Goal: Task Accomplishment & Management: Manage account settings

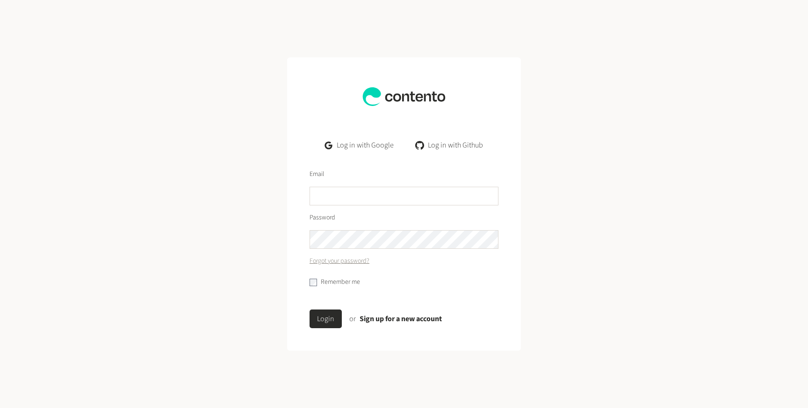
click at [433, 145] on link "Log in with Github" at bounding box center [449, 145] width 82 height 19
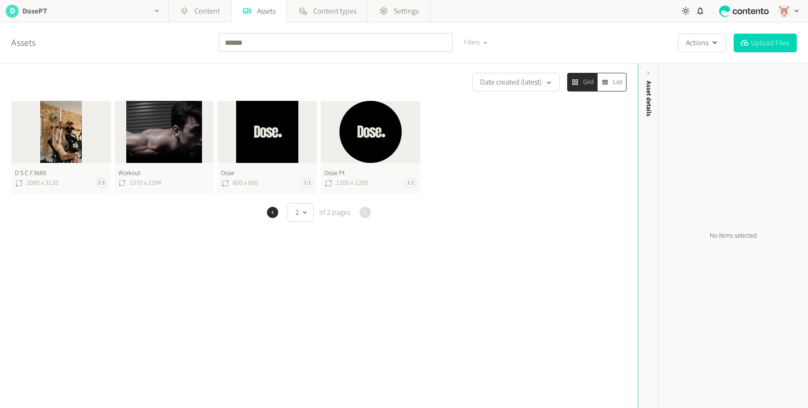
click at [27, 15] on h2 "DosePT" at bounding box center [34, 11] width 25 height 11
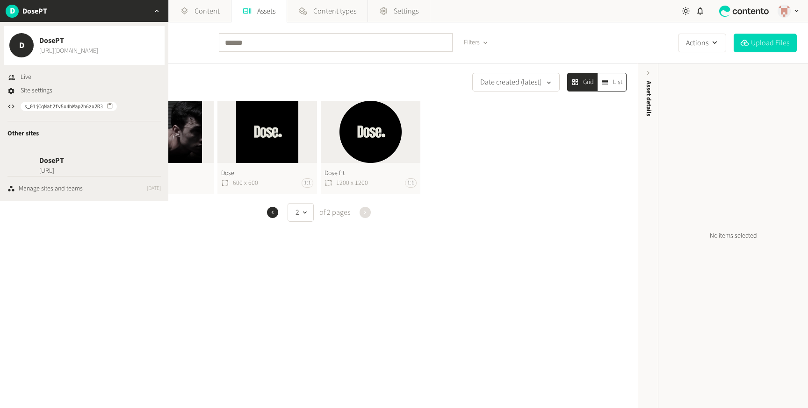
click at [60, 47] on link "[URL][DOMAIN_NAME]" at bounding box center [68, 51] width 59 height 10
click at [200, 15] on link "Content" at bounding box center [200, 11] width 62 height 22
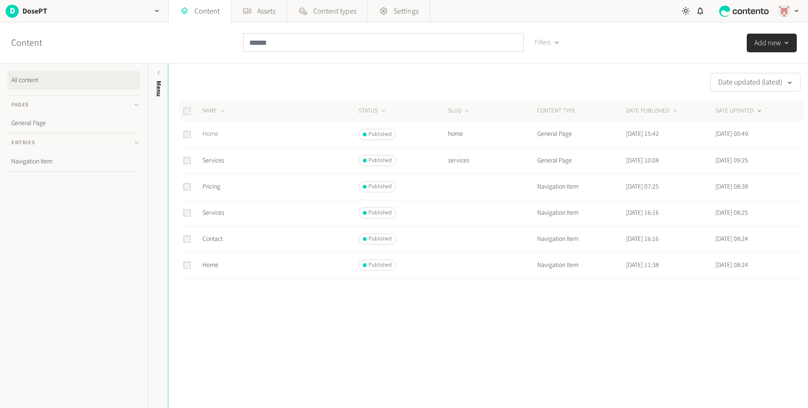
click at [215, 134] on link "Home" at bounding box center [210, 133] width 16 height 9
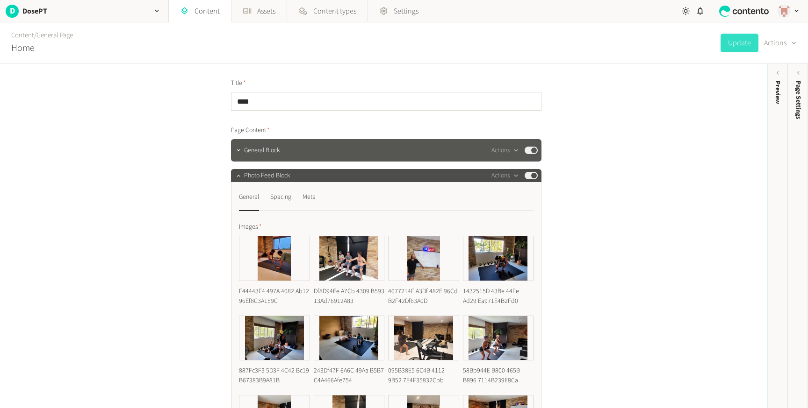
click at [259, 150] on span "General Block" at bounding box center [262, 151] width 36 height 10
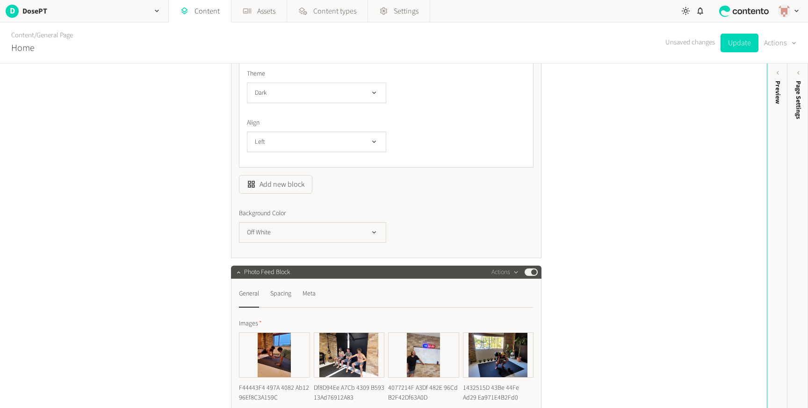
click at [325, 275] on div "Photo Feed Block Actions Published" at bounding box center [391, 272] width 294 height 11
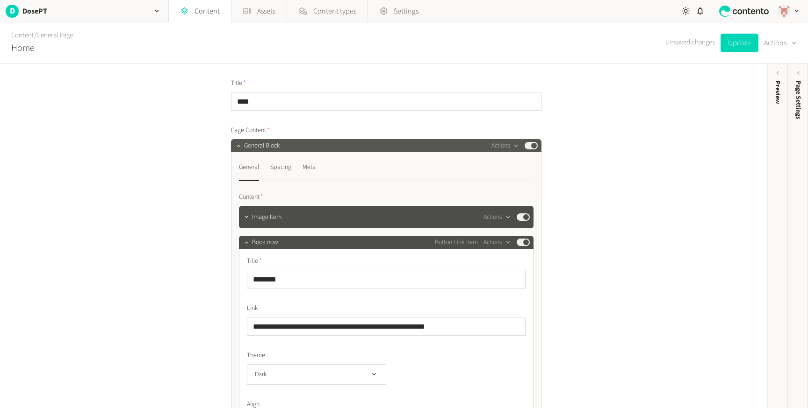
click at [305, 142] on div "General Block Actions Published" at bounding box center [391, 145] width 294 height 11
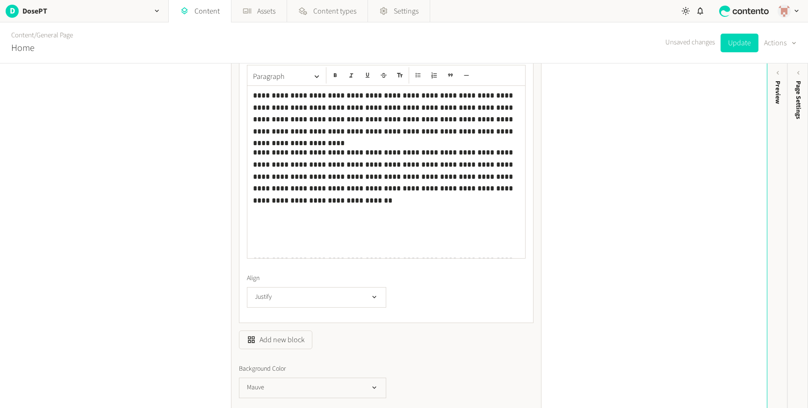
scroll to position [183, 0]
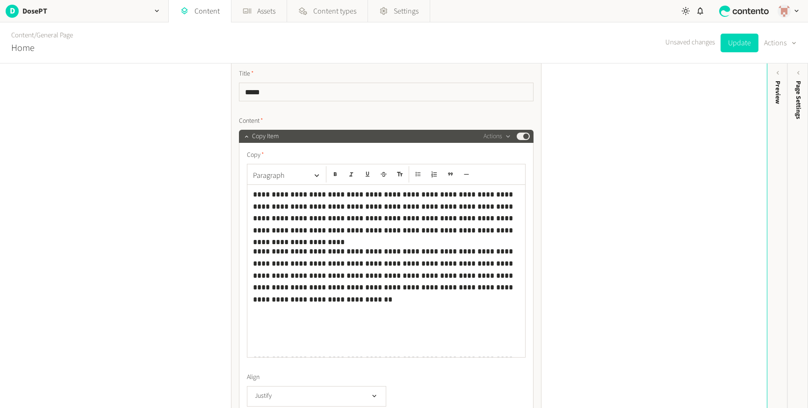
click at [357, 316] on p "**********" at bounding box center [386, 299] width 266 height 107
click at [381, 201] on p "**********" at bounding box center [386, 213] width 266 height 48
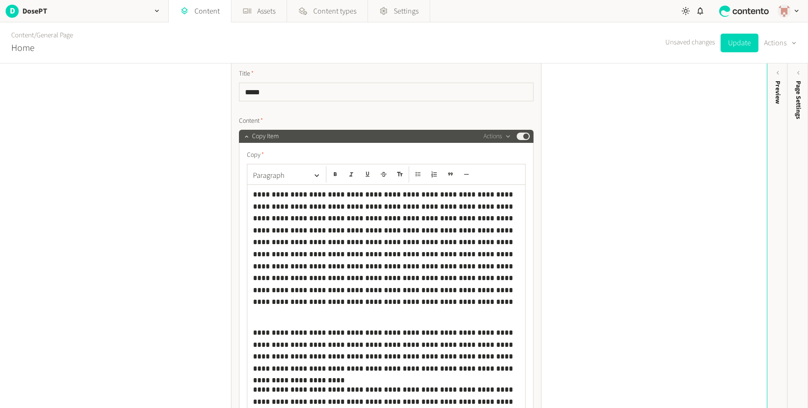
click at [433, 231] on p "**********" at bounding box center [386, 242] width 266 height 107
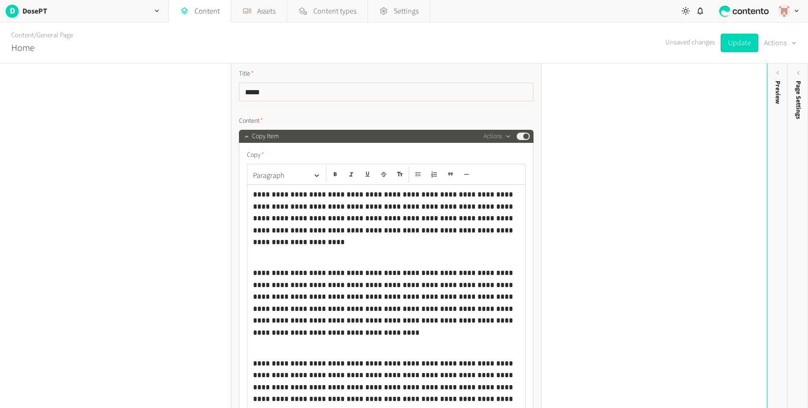
scroll to position [55, 0]
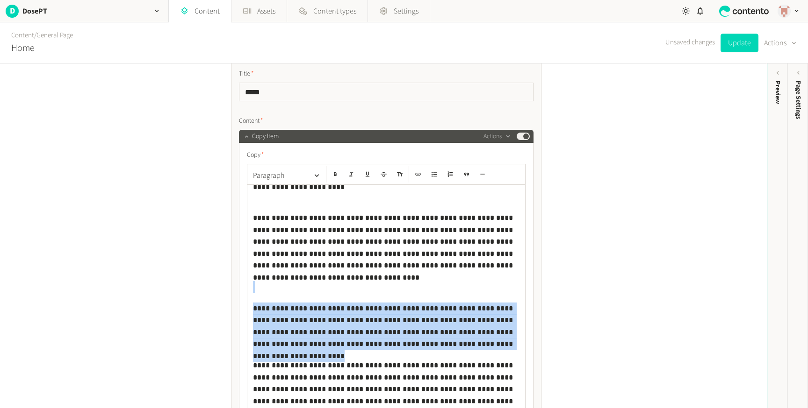
drag, startPoint x: 452, startPoint y: 344, endPoint x: 435, endPoint y: 286, distance: 60.9
click at [435, 286] on div "**********" at bounding box center [386, 300] width 278 height 341
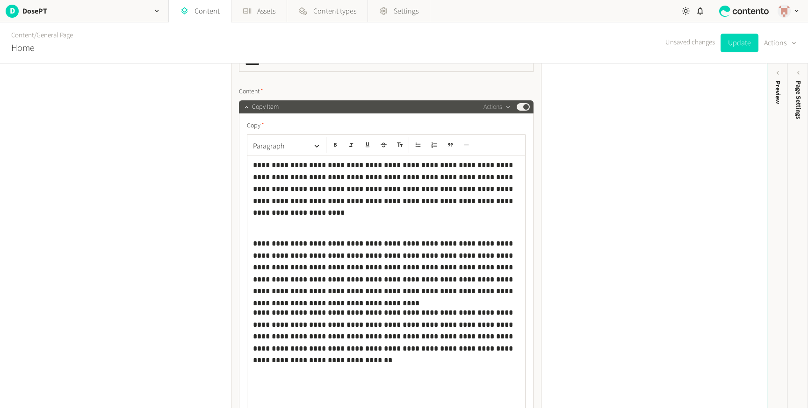
scroll to position [207, 0]
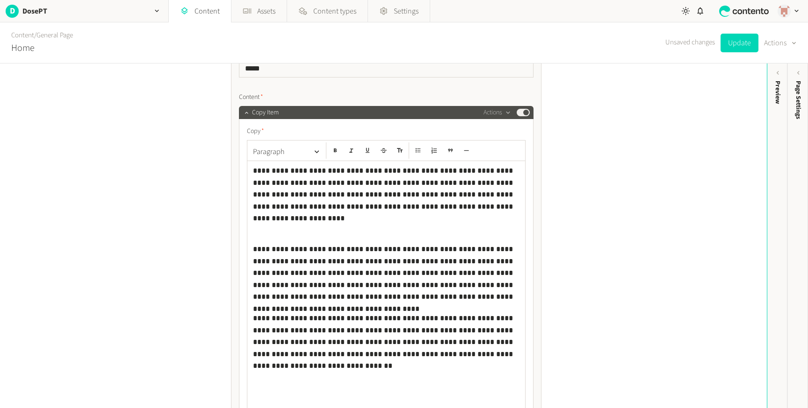
click at [407, 229] on p at bounding box center [386, 228] width 266 height 12
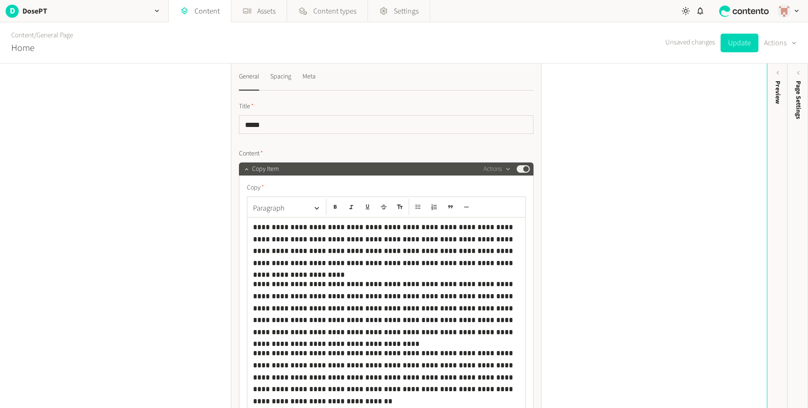
scroll to position [114, 0]
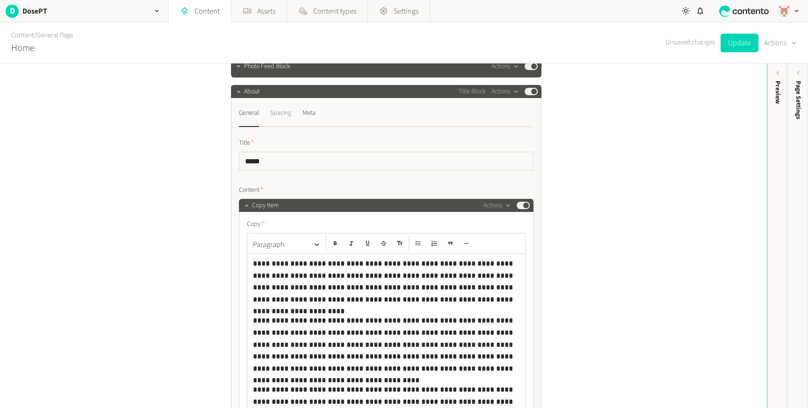
click at [280, 114] on div "Spacing" at bounding box center [280, 113] width 21 height 15
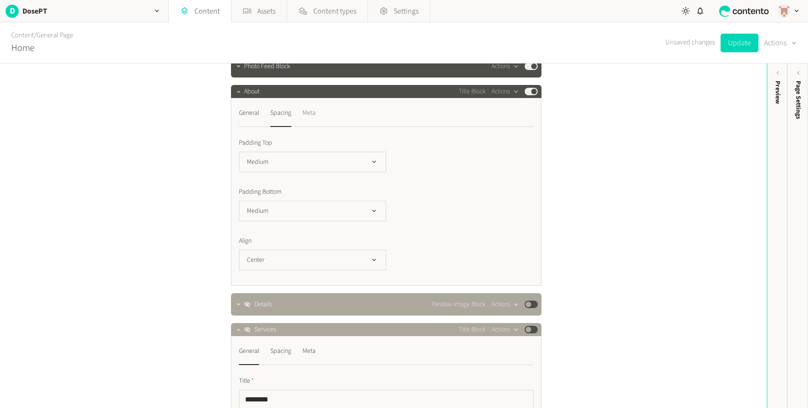
click at [308, 114] on div "Meta" at bounding box center [308, 113] width 13 height 15
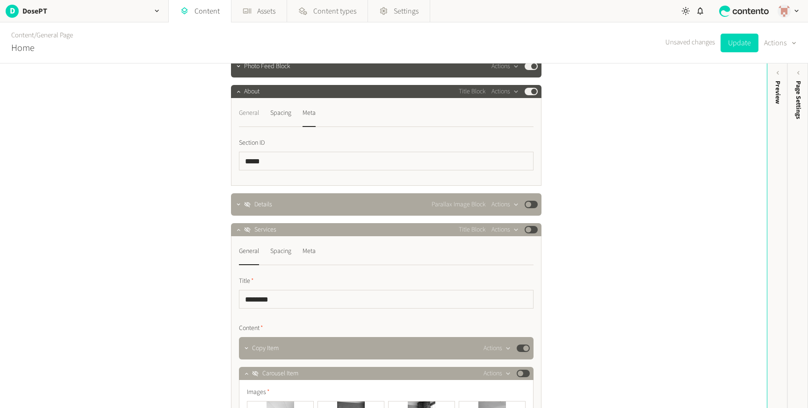
click at [241, 116] on div "General" at bounding box center [249, 113] width 20 height 15
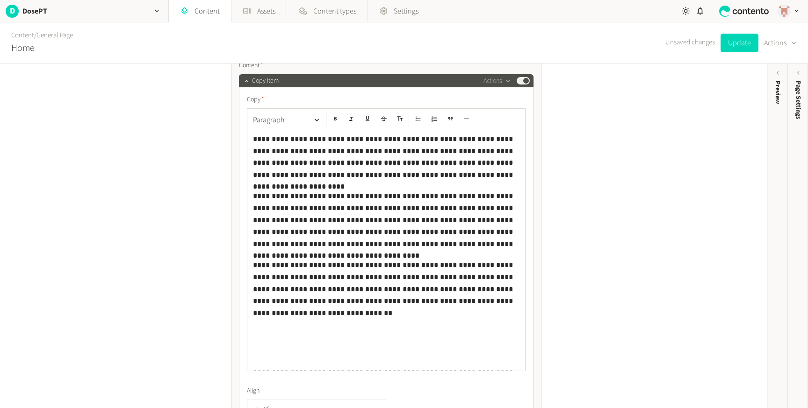
scroll to position [236, 0]
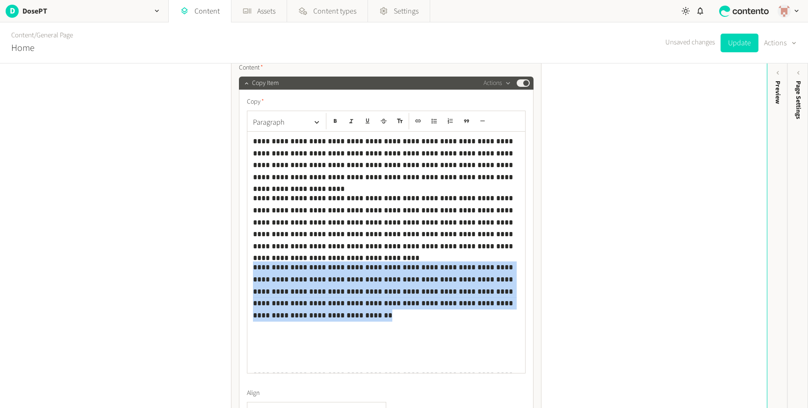
drag, startPoint x: 465, startPoint y: 306, endPoint x: 449, endPoint y: 248, distance: 60.2
click at [449, 248] on div "**********" at bounding box center [386, 253] width 278 height 242
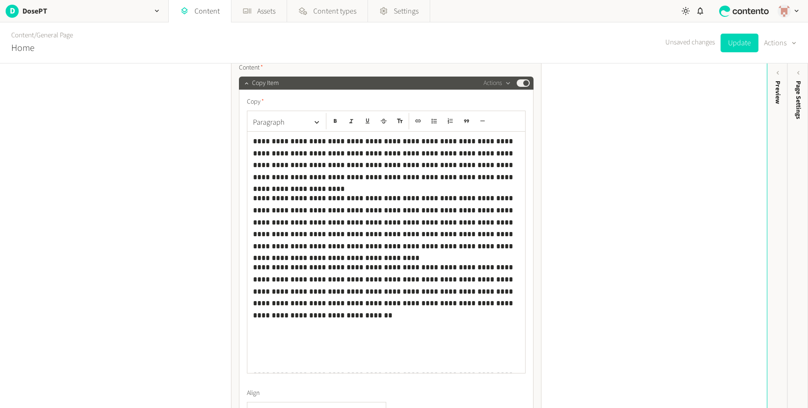
click at [454, 231] on p "**********" at bounding box center [386, 223] width 266 height 60
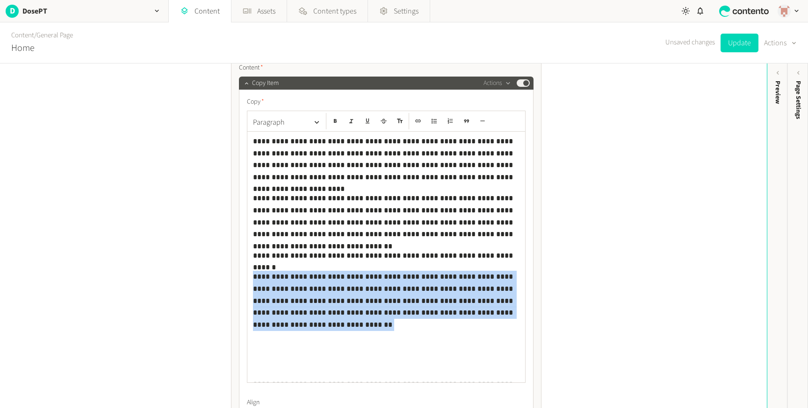
drag, startPoint x: 471, startPoint y: 321, endPoint x: 458, endPoint y: 270, distance: 52.6
click at [458, 270] on div "**********" at bounding box center [386, 257] width 278 height 251
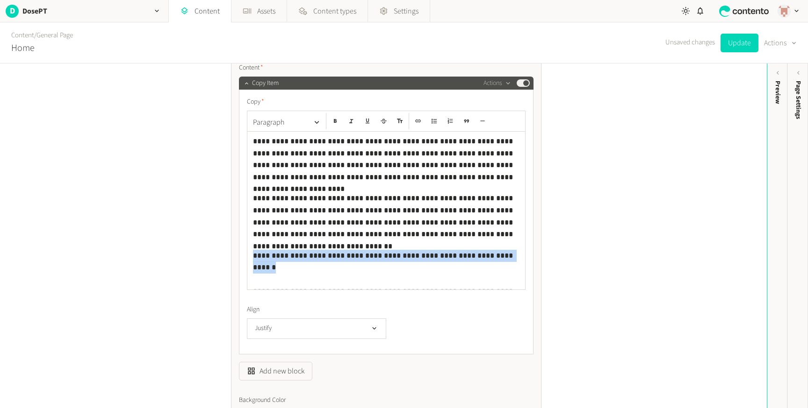
drag, startPoint x: 252, startPoint y: 255, endPoint x: 504, endPoint y: 256, distance: 252.4
click at [504, 256] on div "**********" at bounding box center [386, 211] width 278 height 158
click at [334, 116] on button "button" at bounding box center [335, 121] width 14 height 16
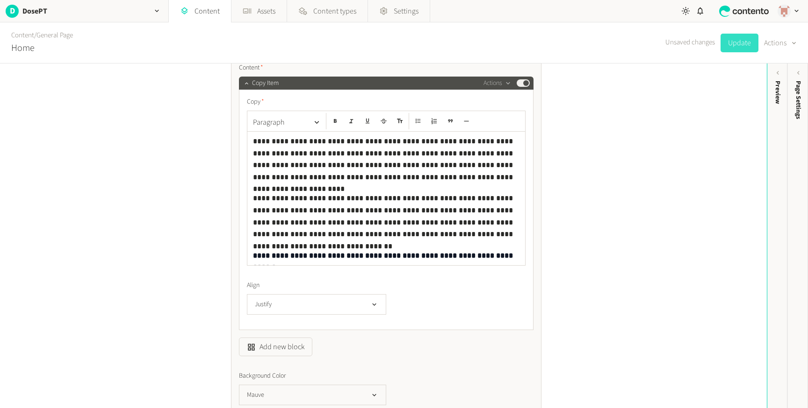
click at [736, 38] on button "Update" at bounding box center [739, 43] width 38 height 19
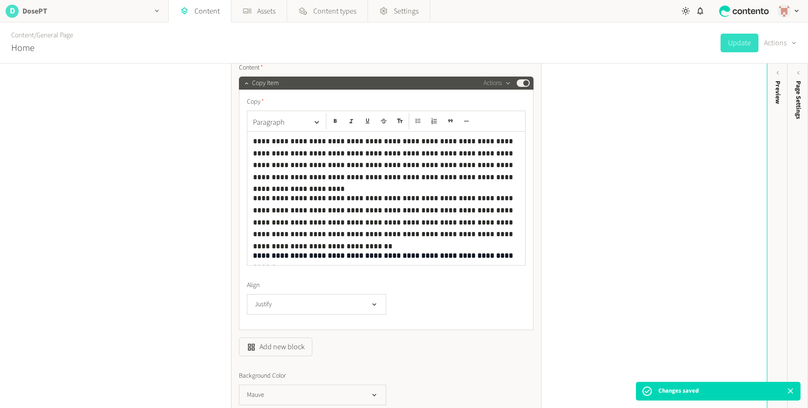
click at [19, 3] on div "D DosePT" at bounding box center [84, 11] width 168 height 22
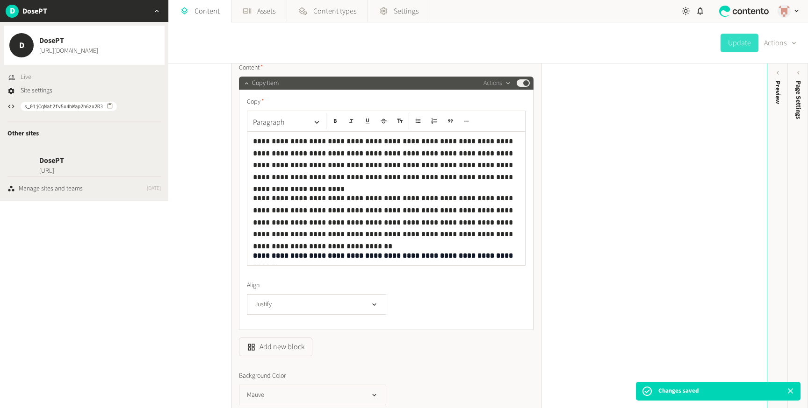
click at [12, 77] on icon "button" at bounding box center [10, 77] width 7 height 7
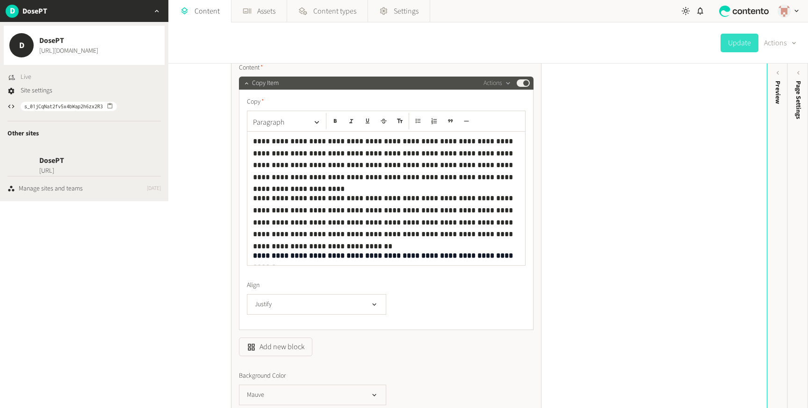
click at [378, 223] on p "**********" at bounding box center [386, 217] width 266 height 48
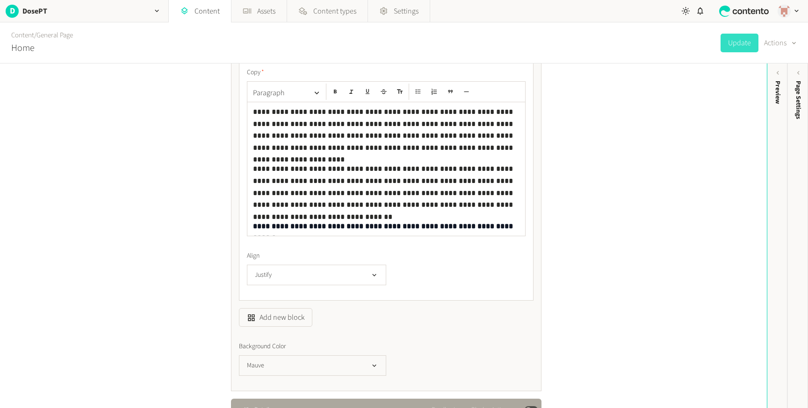
scroll to position [265, 0]
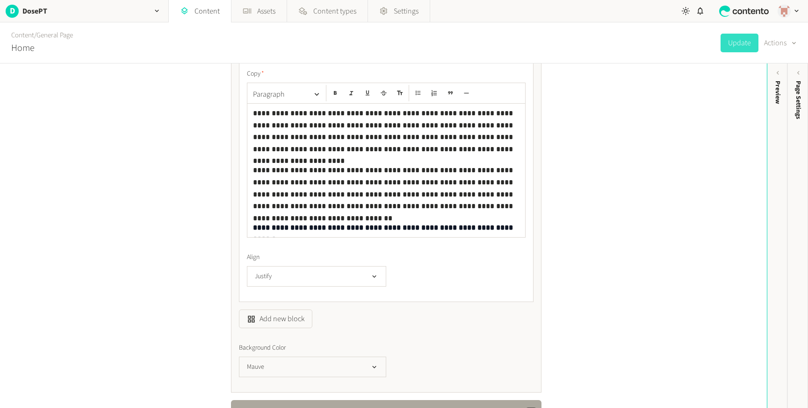
click at [445, 154] on p "**********" at bounding box center [386, 131] width 266 height 48
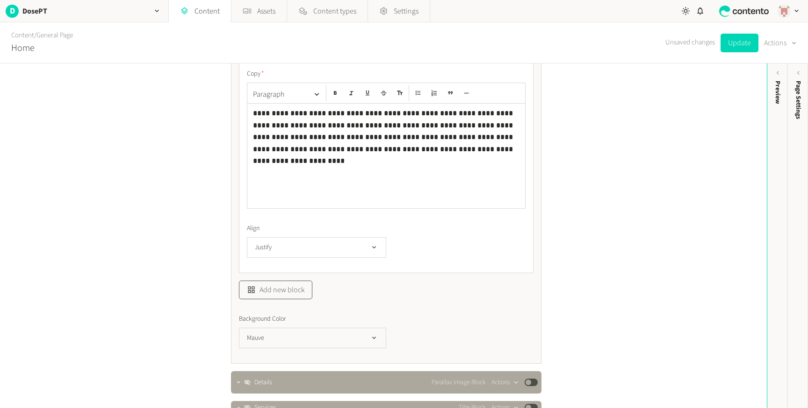
click at [285, 294] on button "Add new block" at bounding box center [275, 290] width 73 height 19
click at [275, 212] on li "Copy Item" at bounding box center [291, 214] width 104 height 17
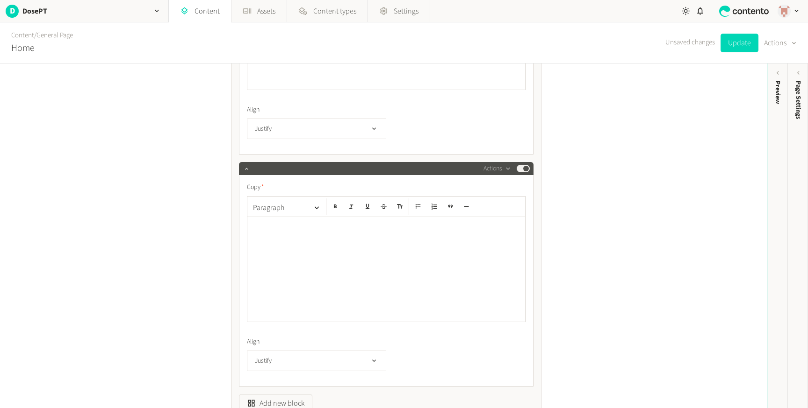
scroll to position [431, 0]
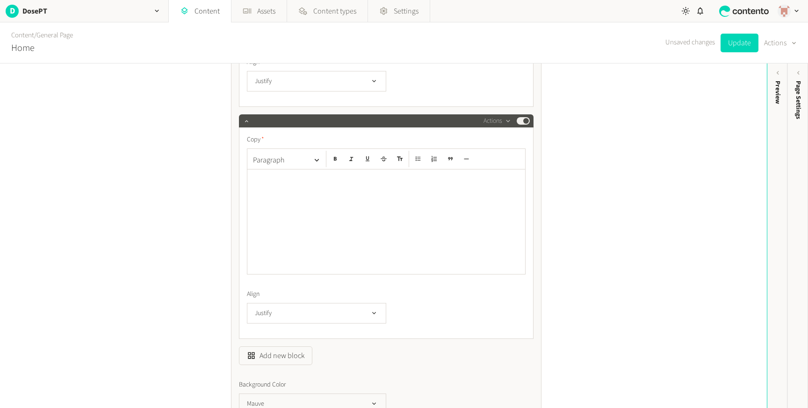
click at [275, 212] on div at bounding box center [386, 222] width 278 height 105
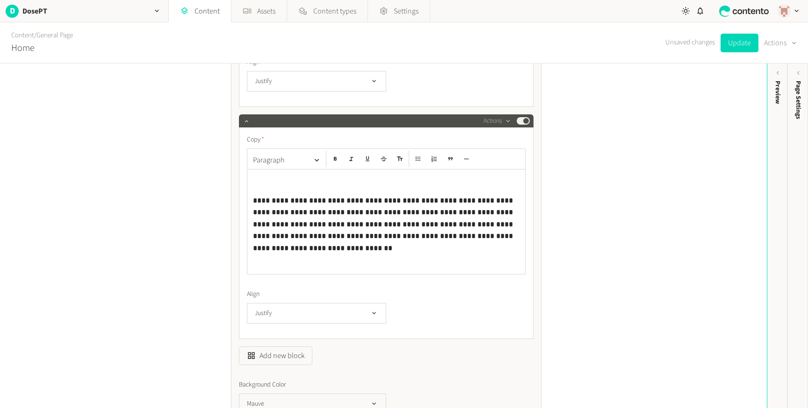
click at [351, 182] on p at bounding box center [386, 179] width 266 height 12
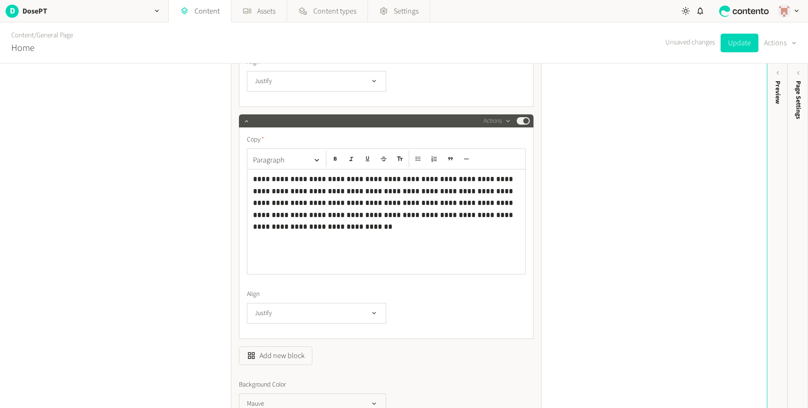
click at [266, 378] on div "**********" at bounding box center [386, 117] width 294 height 593
click at [272, 360] on button "Add new block" at bounding box center [275, 356] width 73 height 19
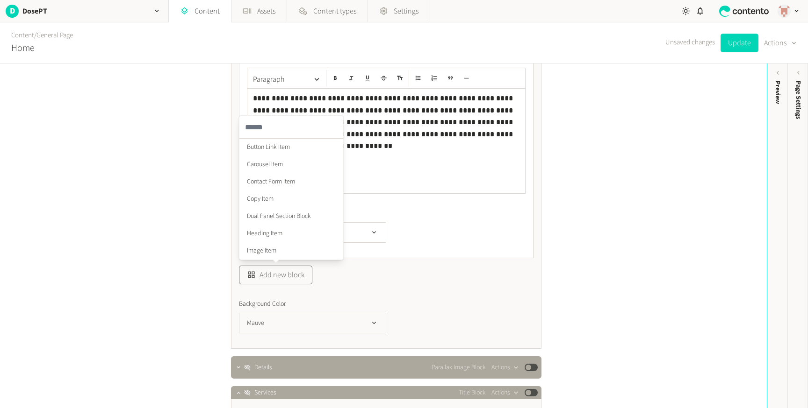
scroll to position [517, 0]
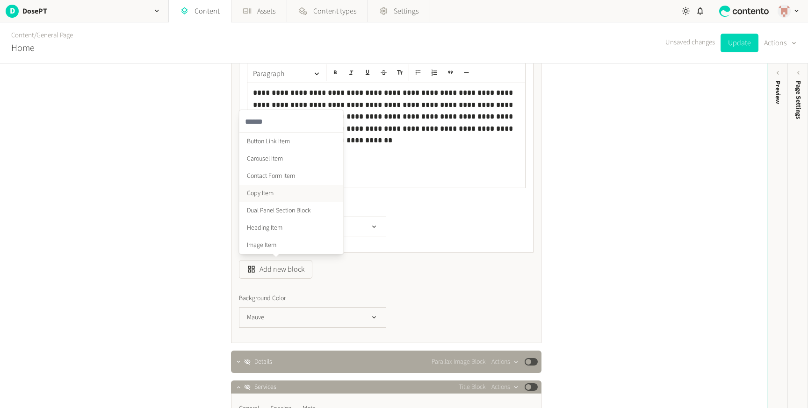
click at [266, 193] on li "Copy Item" at bounding box center [291, 193] width 104 height 17
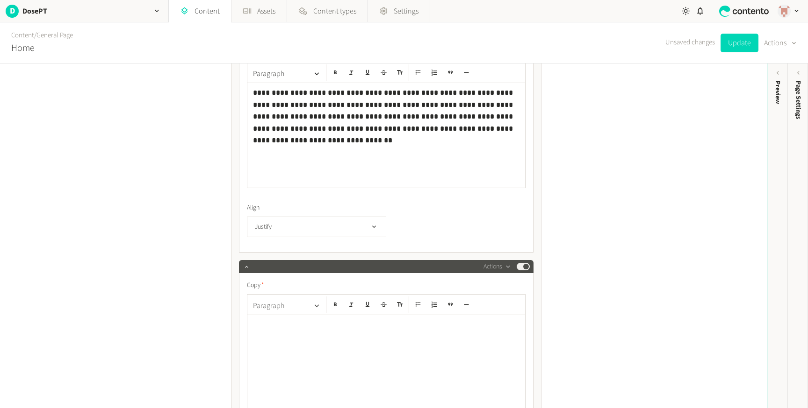
click at [318, 303] on icon "button" at bounding box center [316, 306] width 9 height 9
click at [412, 357] on div at bounding box center [386, 367] width 278 height 105
click at [359, 341] on div at bounding box center [386, 367] width 278 height 105
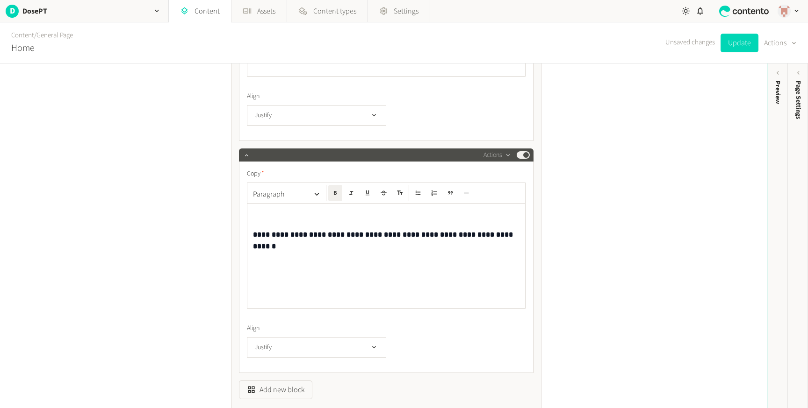
scroll to position [640, 0]
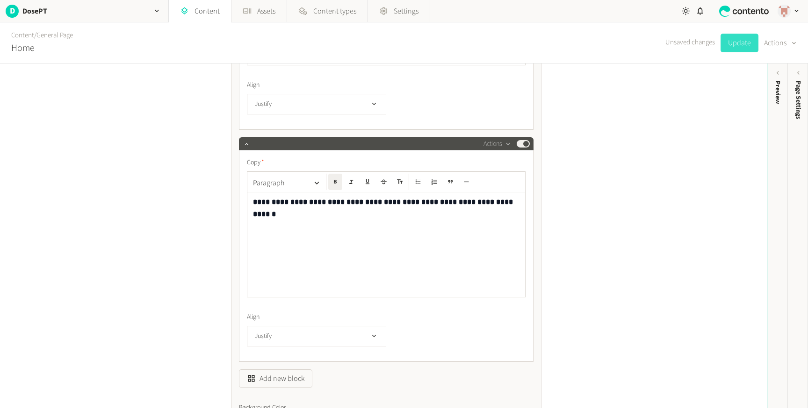
click at [733, 35] on button "Update" at bounding box center [739, 43] width 38 height 19
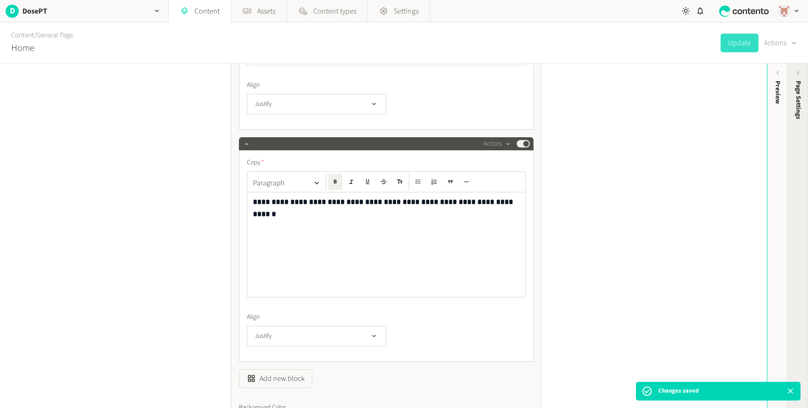
click at [793, 105] on span "Page Settings" at bounding box center [798, 100] width 10 height 38
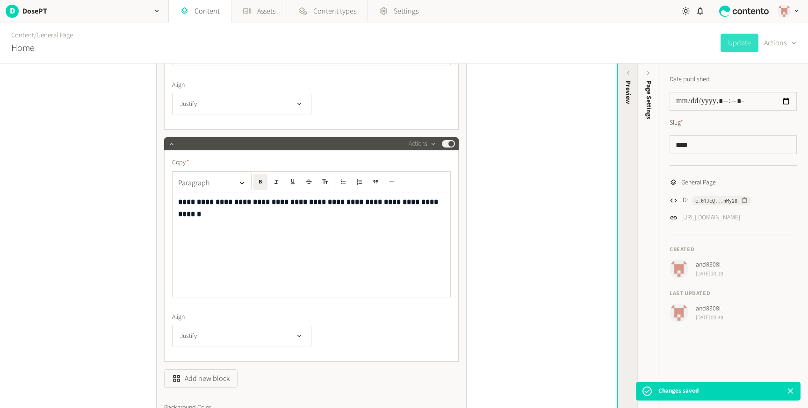
click at [618, 133] on div "Preview" at bounding box center [627, 153] width 21 height 168
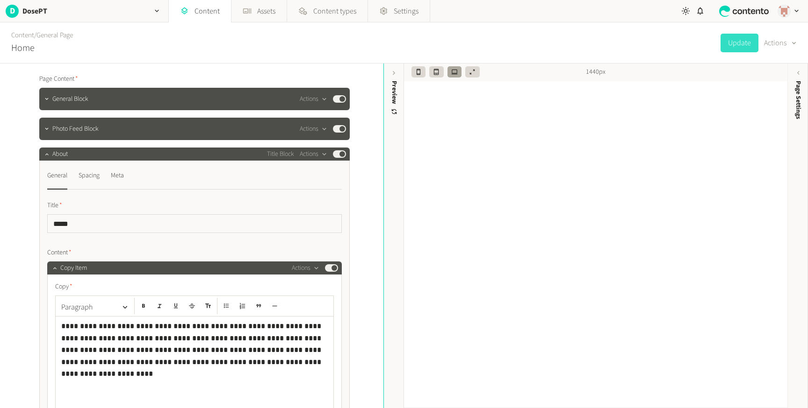
scroll to position [49, 0]
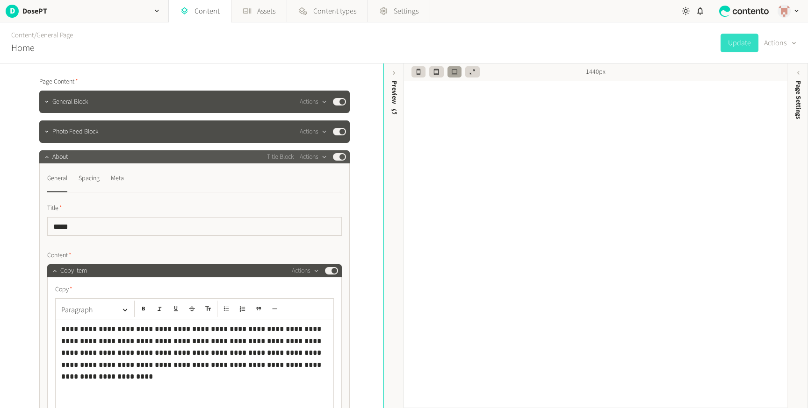
click at [182, 154] on div "About Title Block Actions Published" at bounding box center [199, 156] width 294 height 11
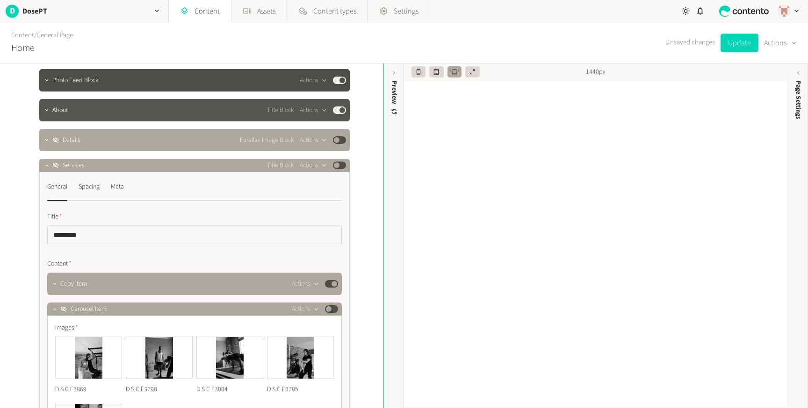
scroll to position [108, 0]
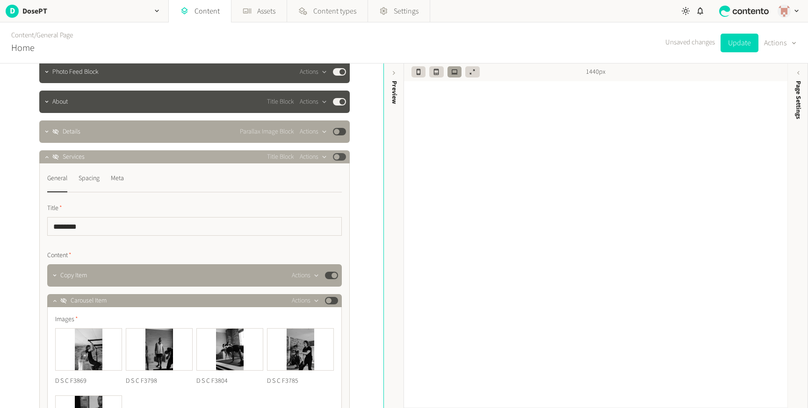
click at [194, 162] on div "Services Title Block Actions Published" at bounding box center [199, 156] width 294 height 11
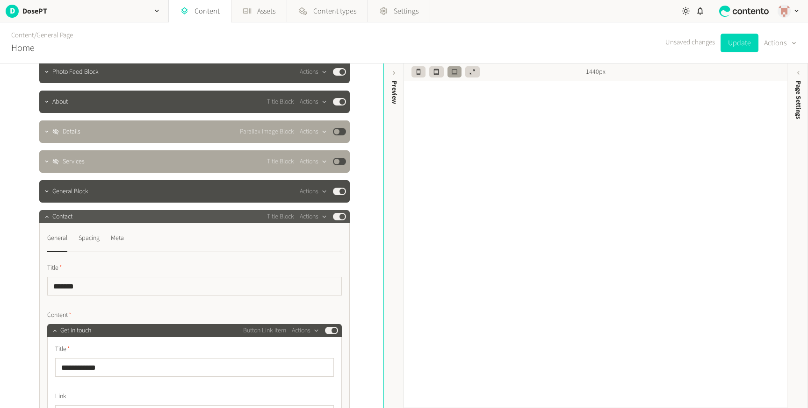
click at [190, 219] on div "Contact Title Block Actions Published" at bounding box center [199, 216] width 294 height 11
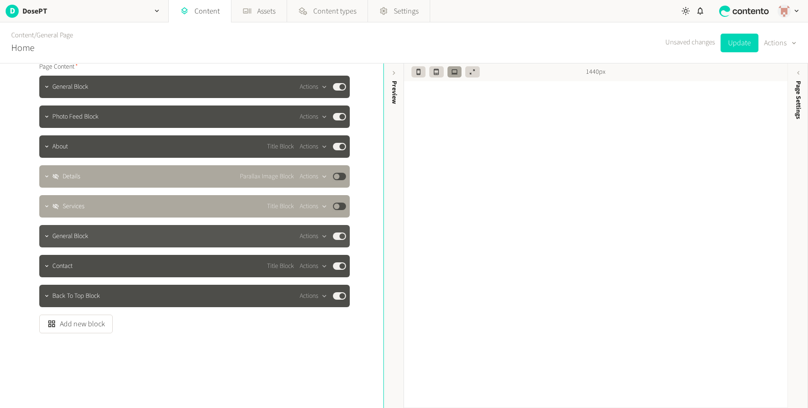
click at [175, 242] on div "General Block Actions Published" at bounding box center [199, 236] width 294 height 11
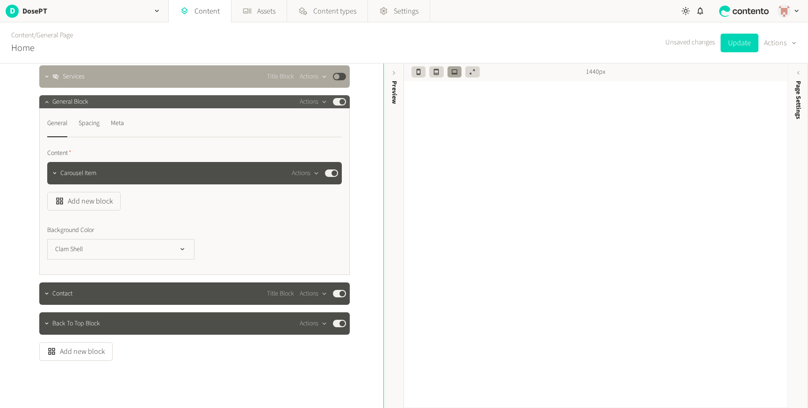
scroll to position [167, 0]
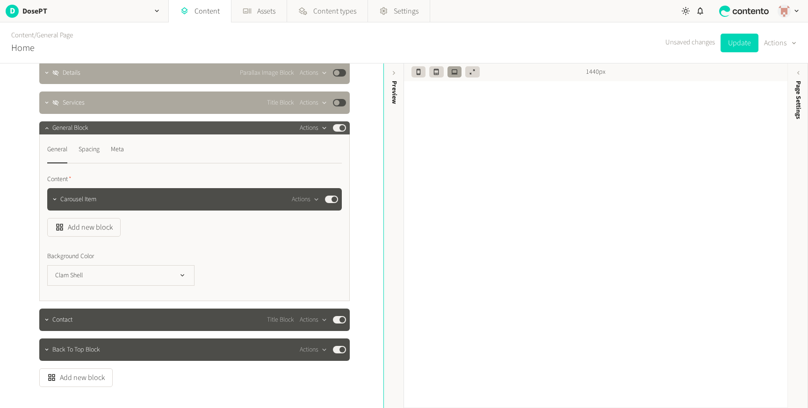
click at [315, 129] on button "Actions" at bounding box center [314, 127] width 28 height 11
click at [323, 146] on button "Copy to clipboard" at bounding box center [330, 148] width 62 height 17
click at [337, 128] on button "Published" at bounding box center [339, 127] width 13 height 7
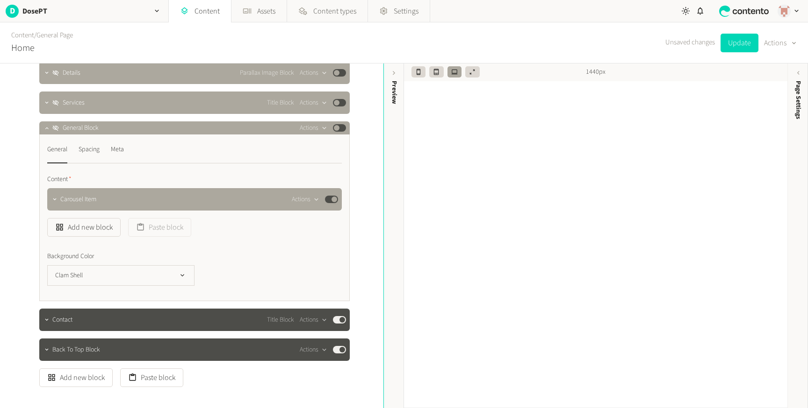
click at [203, 135] on div "General Spacing Meta Content Carousel Item Actions Published Add new block Past…" at bounding box center [194, 218] width 310 height 167
click at [203, 131] on div "General Block Actions Published" at bounding box center [199, 127] width 294 height 11
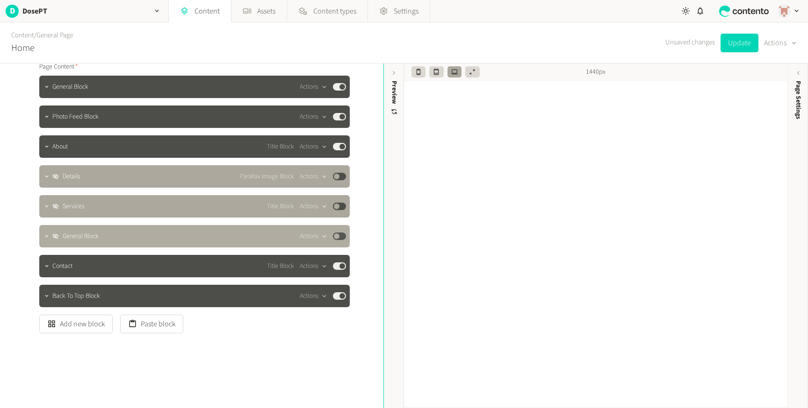
scroll to position [64, 0]
click at [729, 45] on button "Update" at bounding box center [739, 43] width 38 height 19
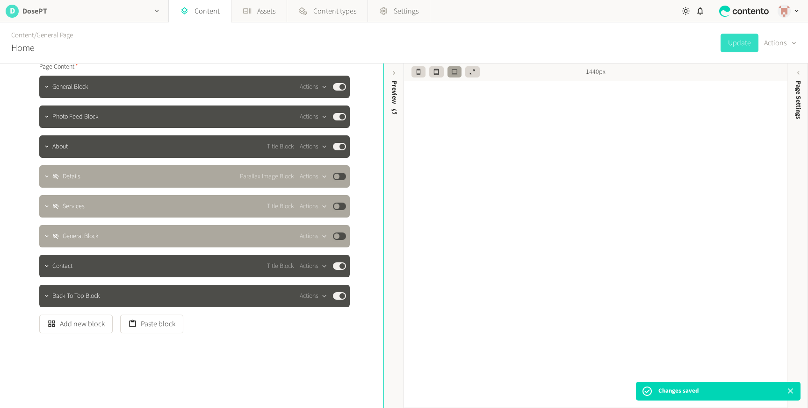
click at [135, 7] on div "D DosePT" at bounding box center [84, 11] width 168 height 22
click at [191, 13] on link "Content" at bounding box center [200, 11] width 62 height 22
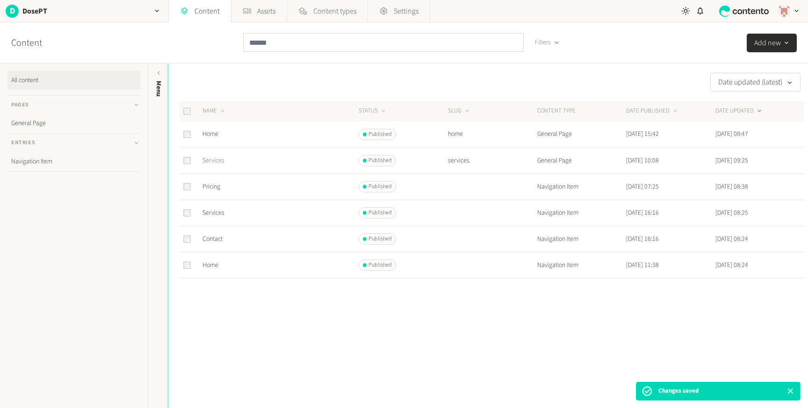
click at [222, 161] on link "Services" at bounding box center [213, 160] width 22 height 9
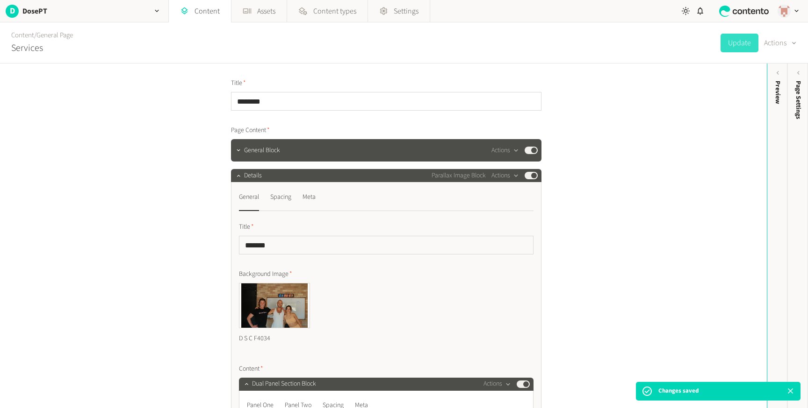
scroll to position [11, 0]
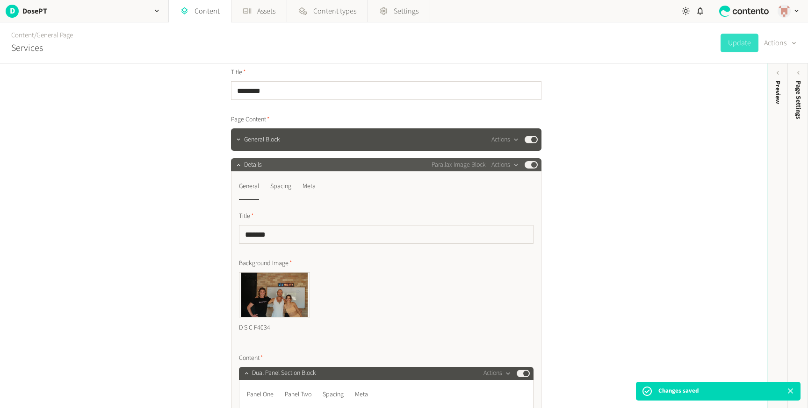
click at [294, 164] on div "Details Parallax Image Block Actions Published" at bounding box center [391, 164] width 294 height 11
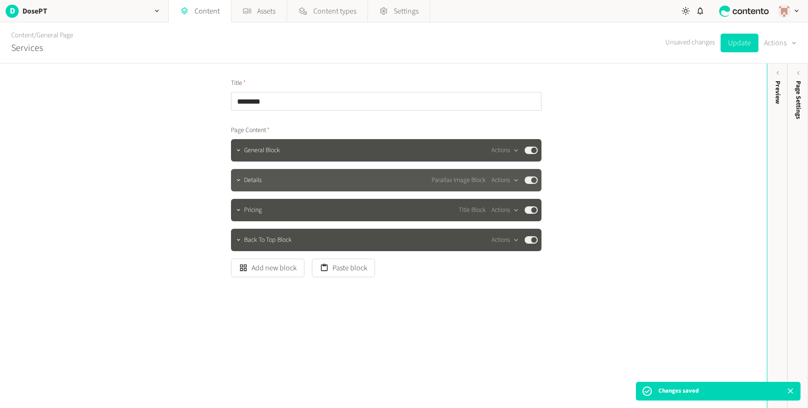
click at [287, 179] on div "Details Parallax Image Block Actions Published" at bounding box center [391, 180] width 294 height 11
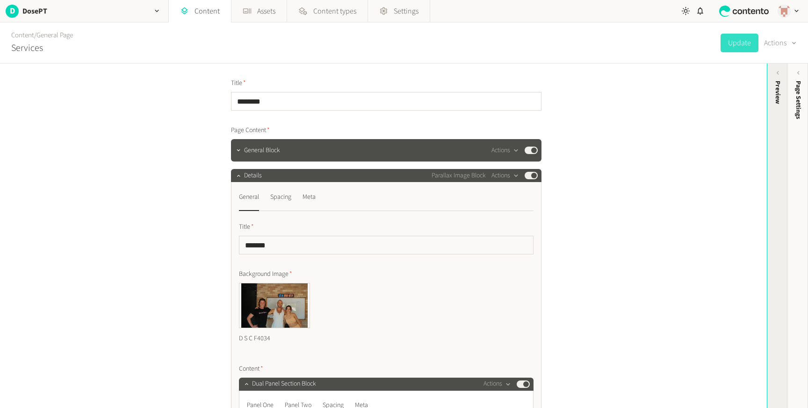
click at [768, 165] on div "Preview" at bounding box center [777, 153] width 21 height 168
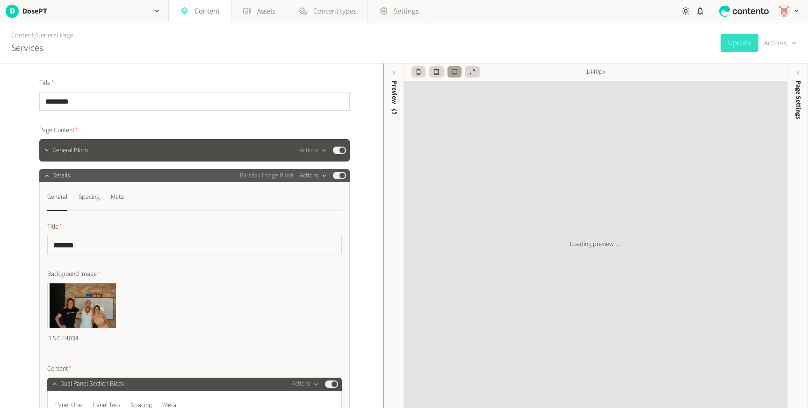
click at [310, 179] on button "Actions" at bounding box center [314, 175] width 28 height 11
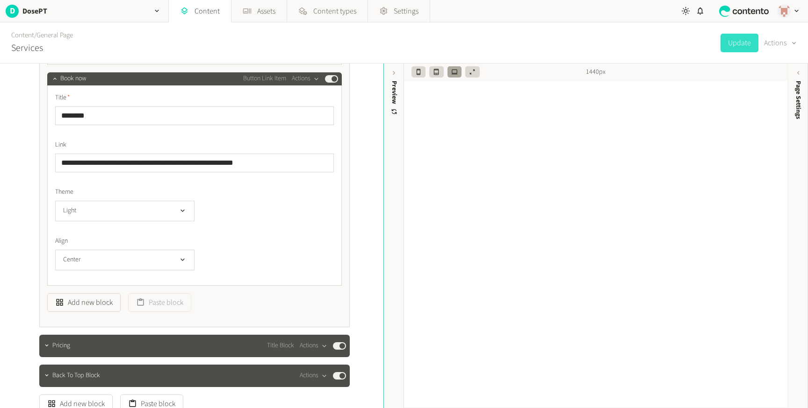
scroll to position [1037, 0]
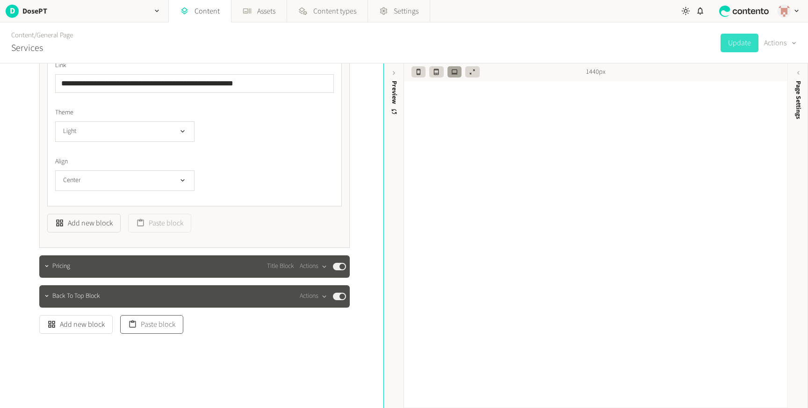
click at [156, 327] on button "Paste block" at bounding box center [151, 324] width 63 height 19
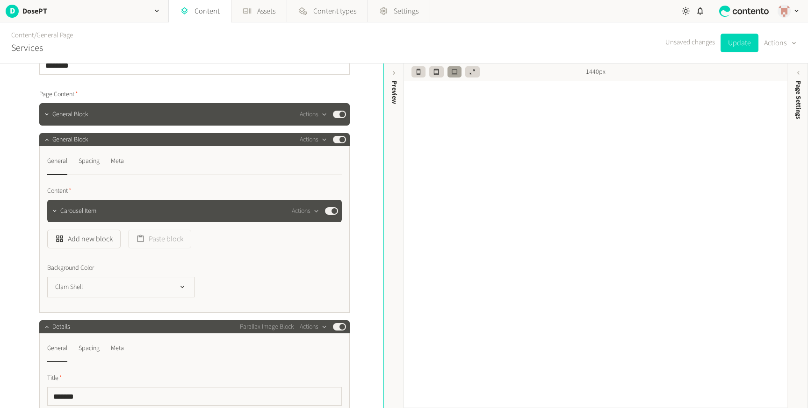
scroll to position [35, 0]
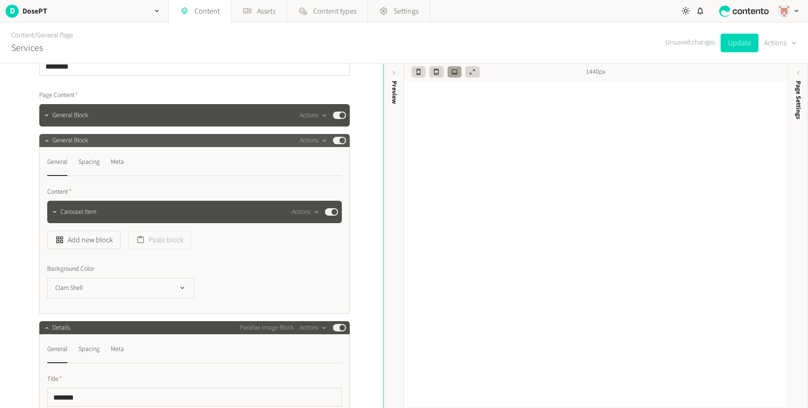
click at [58, 141] on span "General Block" at bounding box center [70, 141] width 36 height 10
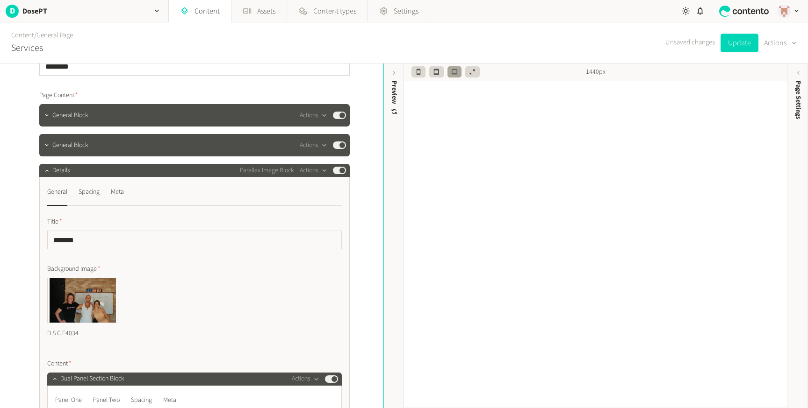
click at [66, 174] on span "Details" at bounding box center [61, 171] width 18 height 10
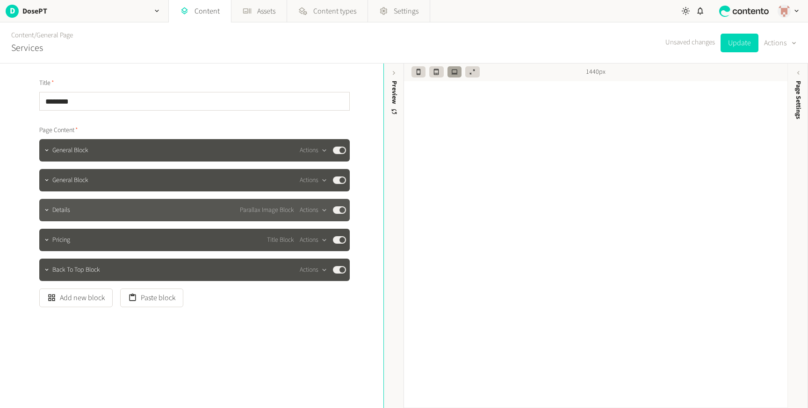
scroll to position [0, 0]
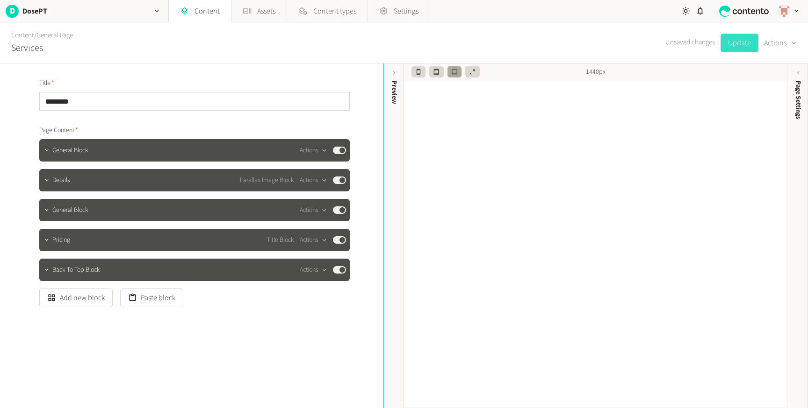
click at [732, 39] on button "Update" at bounding box center [739, 43] width 38 height 19
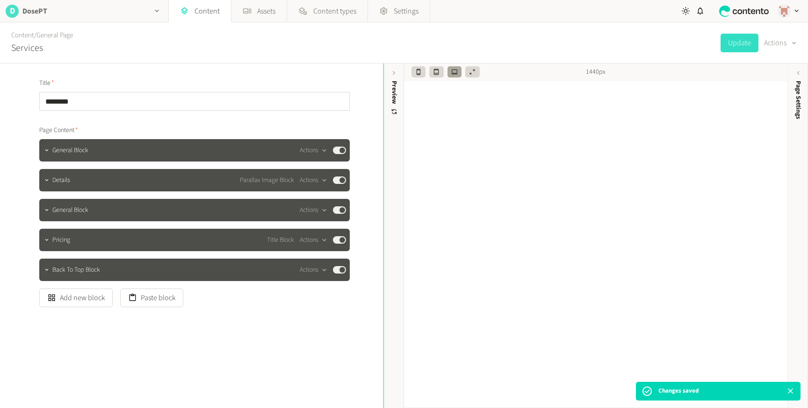
click at [2, 6] on div "D DosePT" at bounding box center [84, 11] width 168 height 22
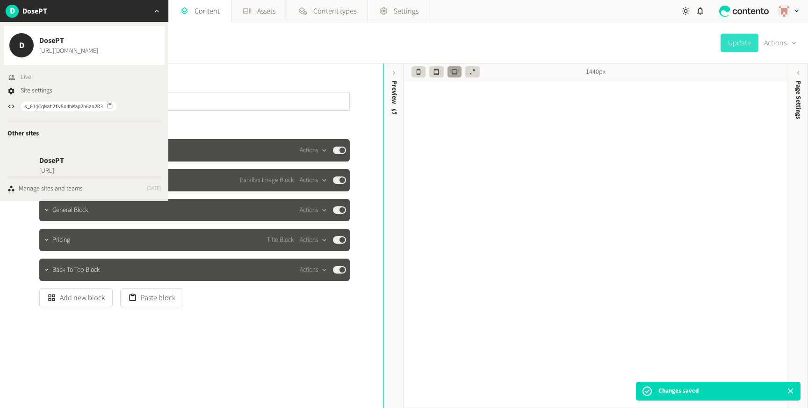
click at [27, 79] on span "Live" at bounding box center [26, 77] width 11 height 10
